Goal: Unclear

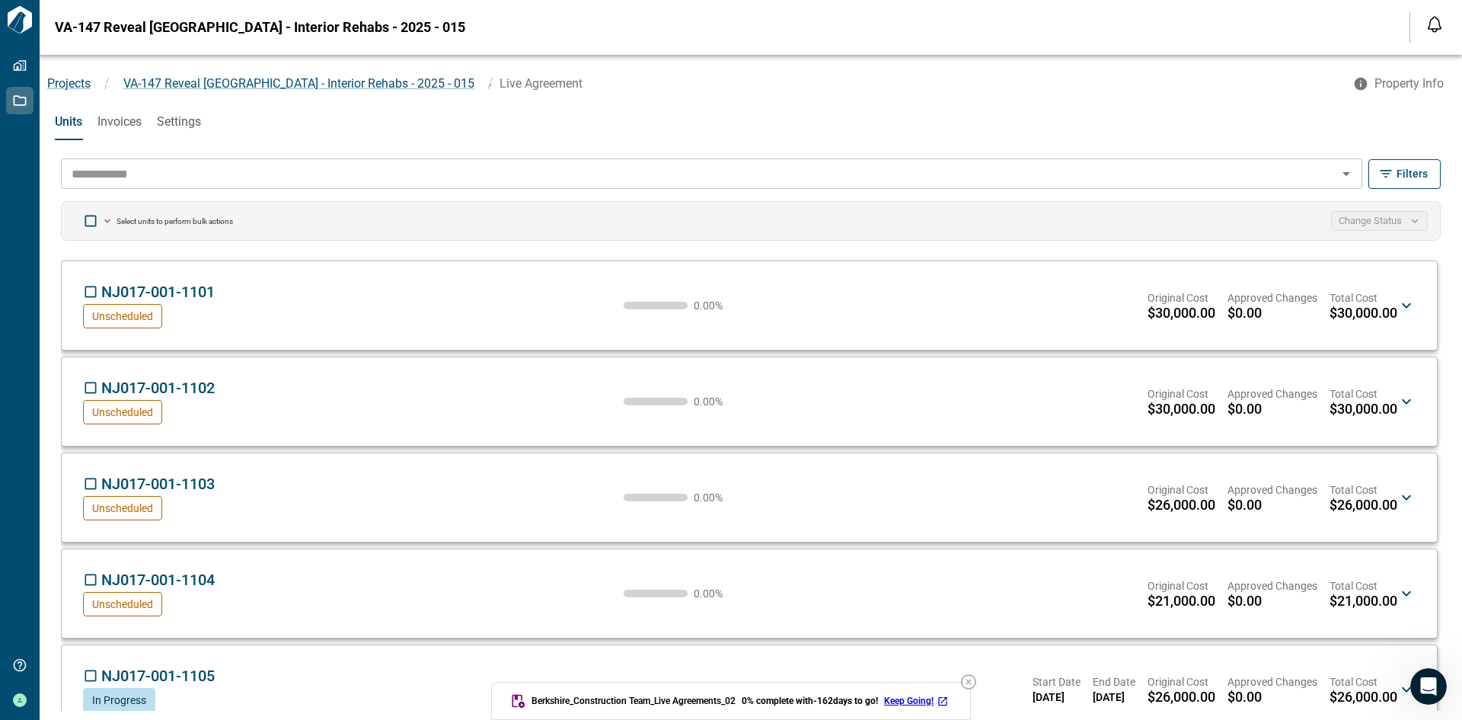
scroll to position [457, 0]
